Goal: Register for event/course

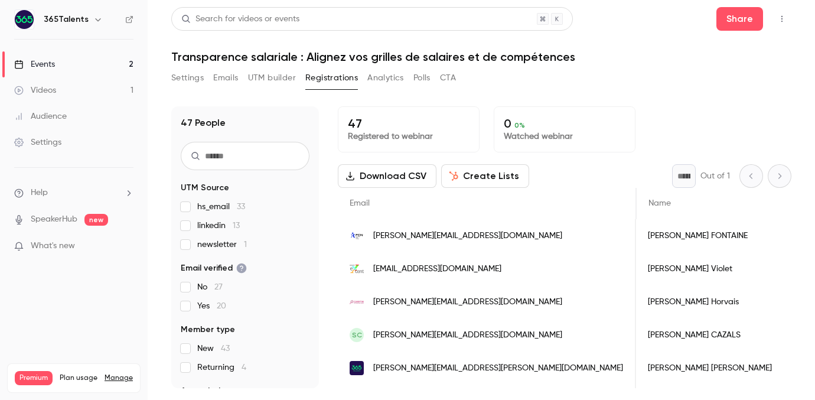
scroll to position [0, 391]
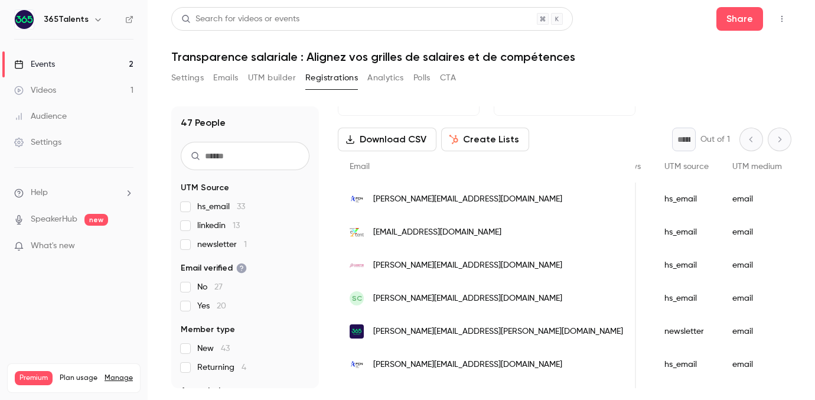
click at [78, 60] on link "Events 2" at bounding box center [74, 64] width 148 height 26
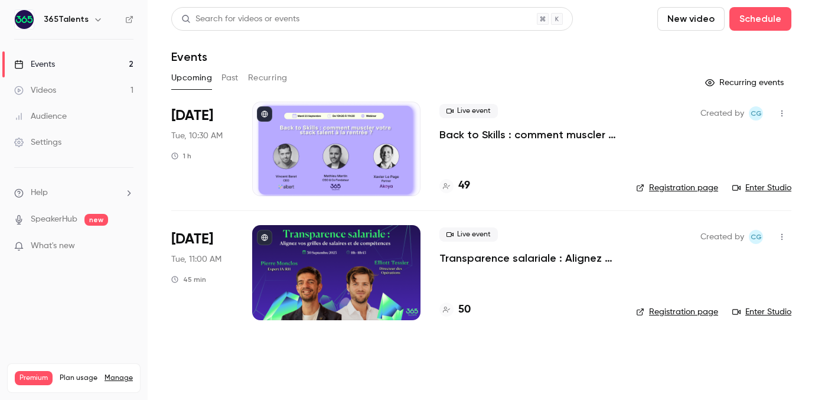
click at [469, 307] on h4 "50" at bounding box center [464, 310] width 12 height 16
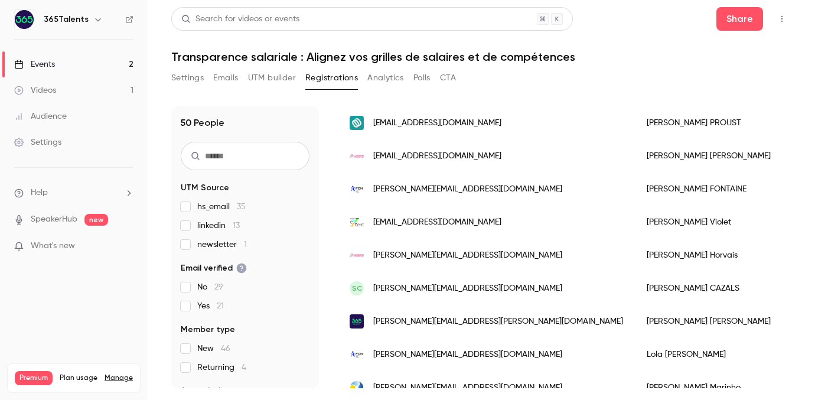
scroll to position [163, 0]
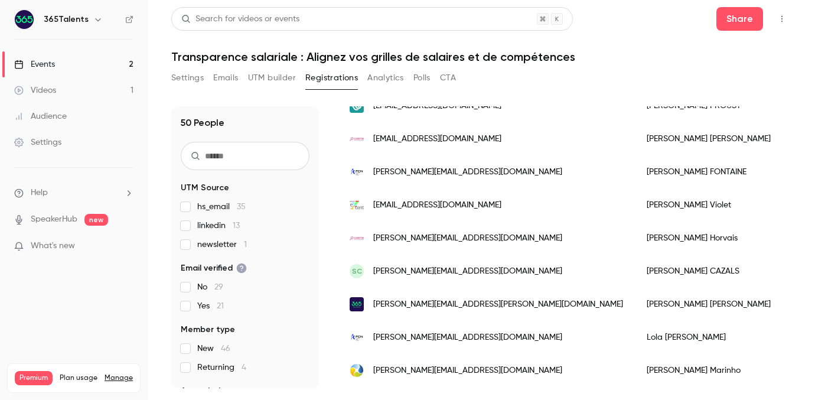
click at [97, 59] on link "Events 2" at bounding box center [74, 64] width 148 height 26
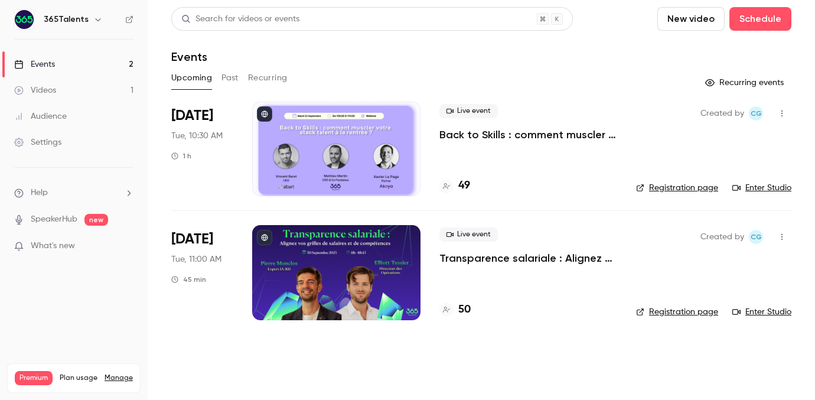
click at [390, 138] on div at bounding box center [336, 149] width 168 height 95
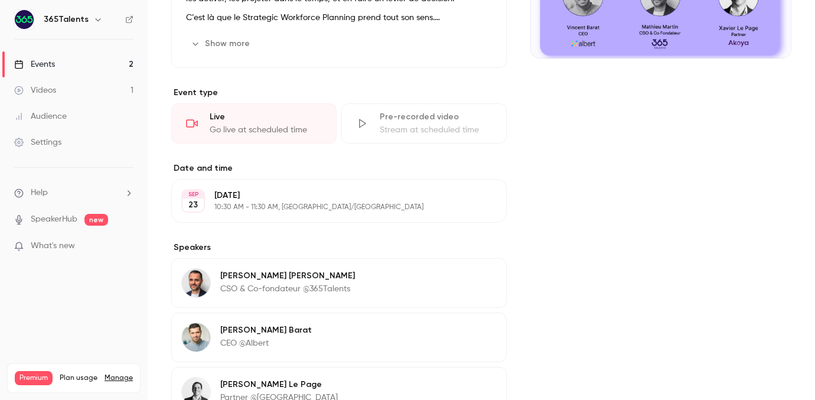
scroll to position [109, 0]
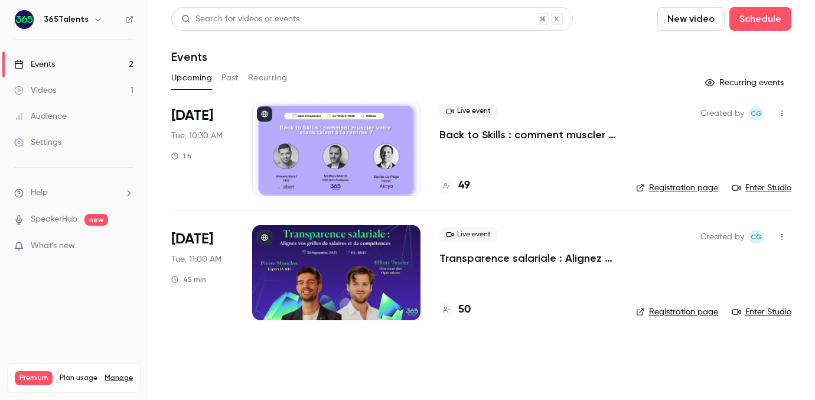
click at [766, 185] on link "Enter Studio" at bounding box center [761, 188] width 59 height 12
